Goal: Check status: Check status

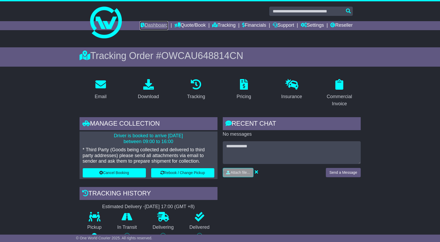
click at [152, 25] on link "Dashboard" at bounding box center [154, 25] width 28 height 9
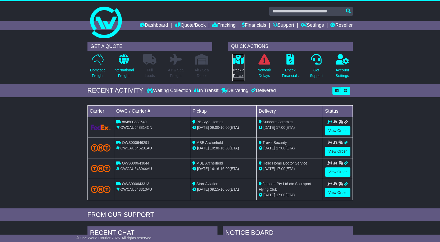
click at [238, 70] on p "Track a Parcel" at bounding box center [238, 72] width 12 height 11
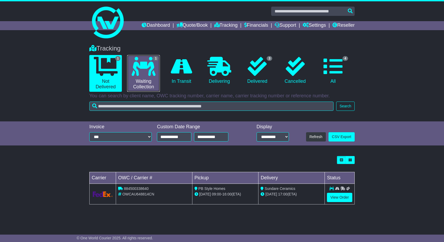
drag, startPoint x: 148, startPoint y: 67, endPoint x: 218, endPoint y: 168, distance: 122.4
click at [148, 68] on icon at bounding box center [144, 66] width 24 height 19
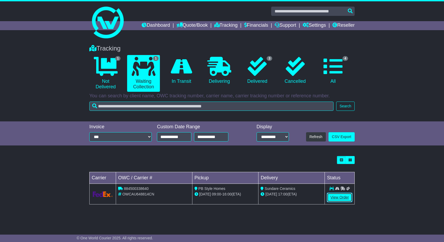
click at [335, 199] on link "View Order" at bounding box center [339, 197] width 25 height 9
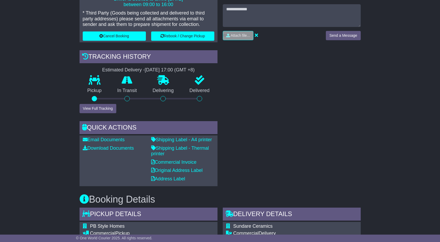
scroll to position [158, 0]
